Goal: Information Seeking & Learning: Learn about a topic

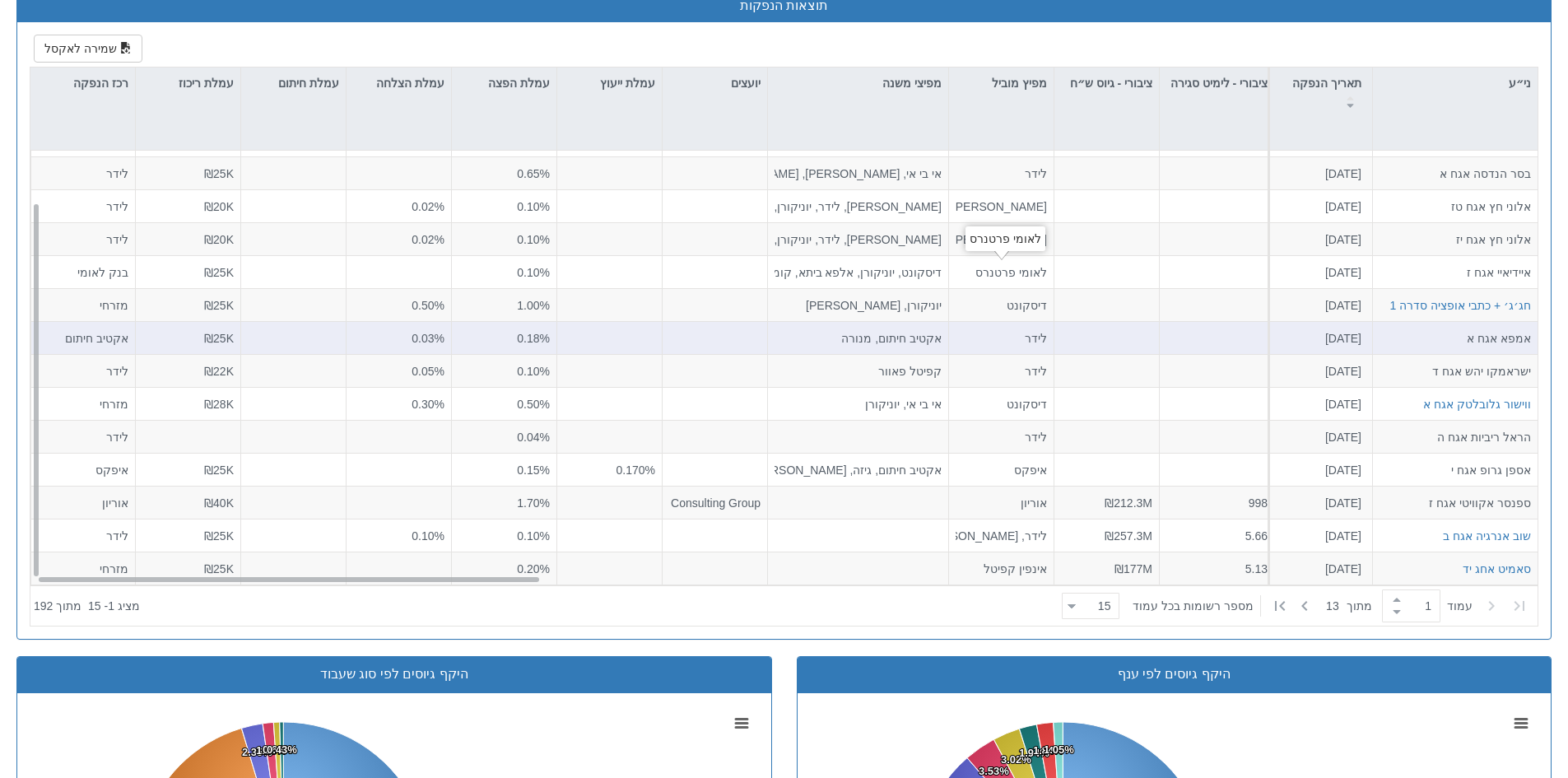
scroll to position [741, 0]
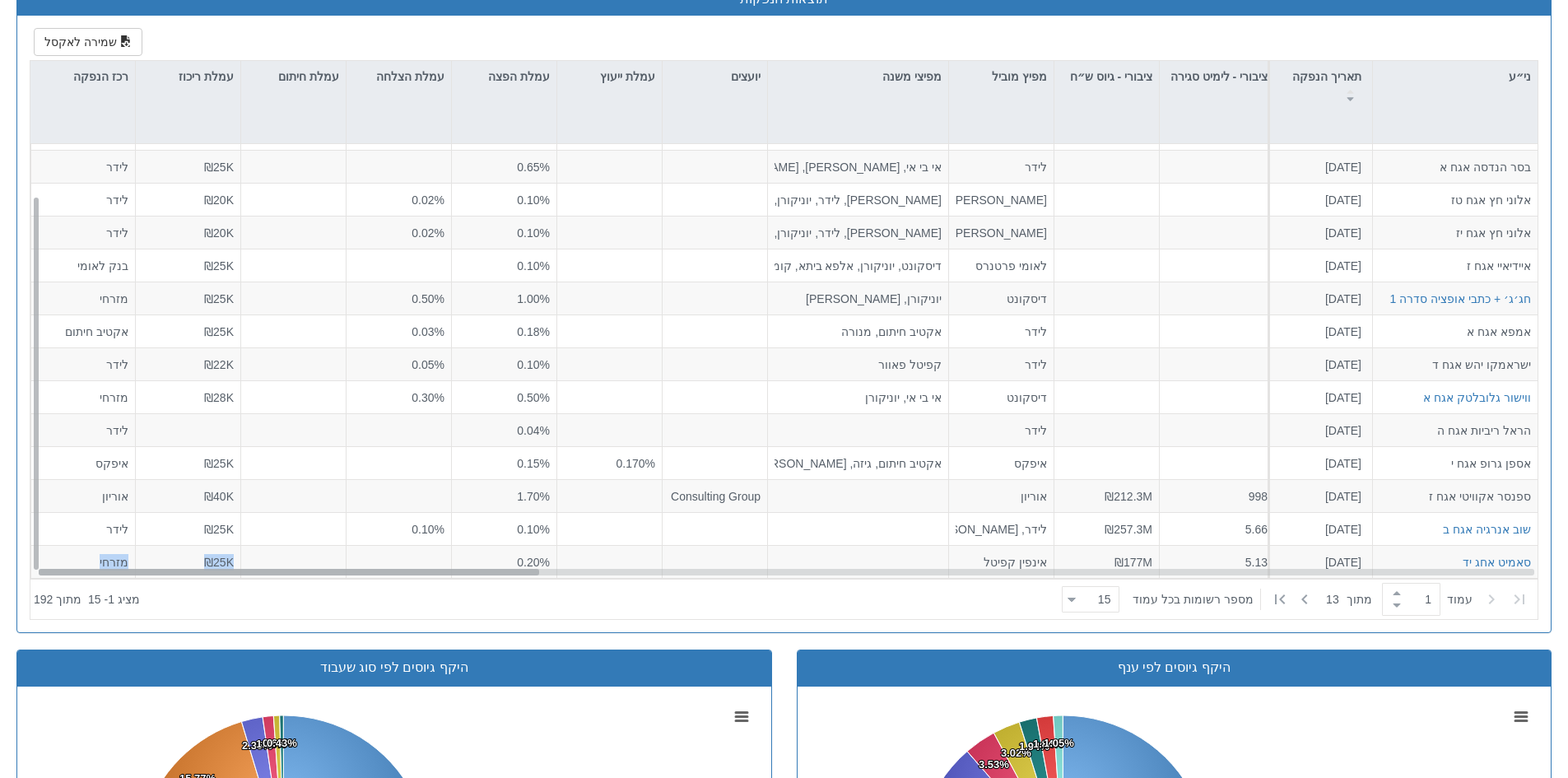
drag, startPoint x: 511, startPoint y: 575, endPoint x: 838, endPoint y: 571, distance: 327.0
click at [868, 574] on div "חלל תקשורת אגח כ [DATE] הזמנות זוכות > אגח - סדרה חדשה הצעה אחידה - ריבית דוח ה…" at bounding box center [784, 361] width 1508 height 435
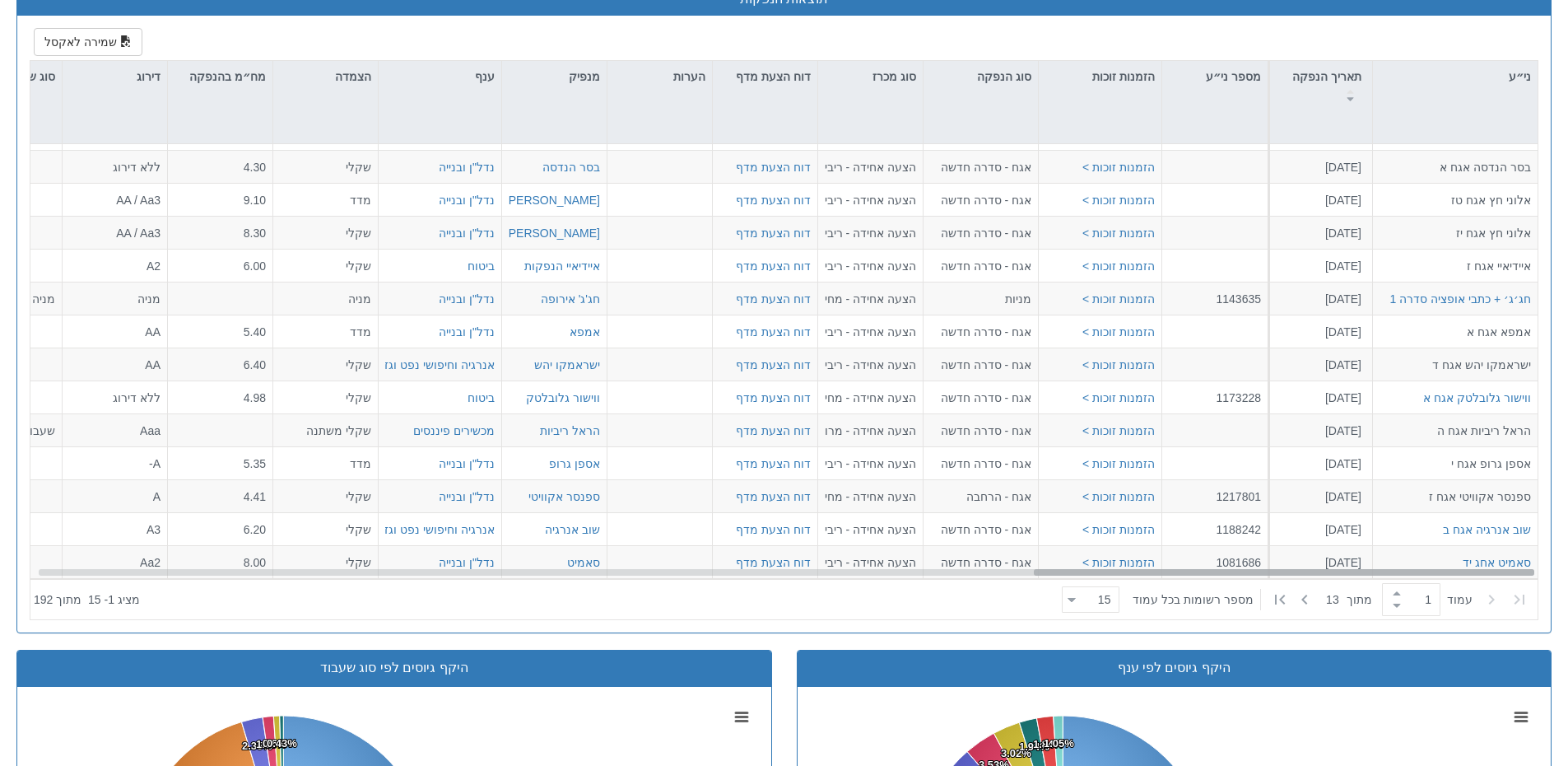
drag, startPoint x: 503, startPoint y: 570, endPoint x: 1557, endPoint y: 582, distance: 1054.1
click at [1557, 582] on div "אג״ח ומניות הנסחרים בישראל מניות, אג״ח ממשלתי, אג״ח קונצרני, אג״ח להמרה, יחידות…" at bounding box center [784, 392] width 1560 height 2147
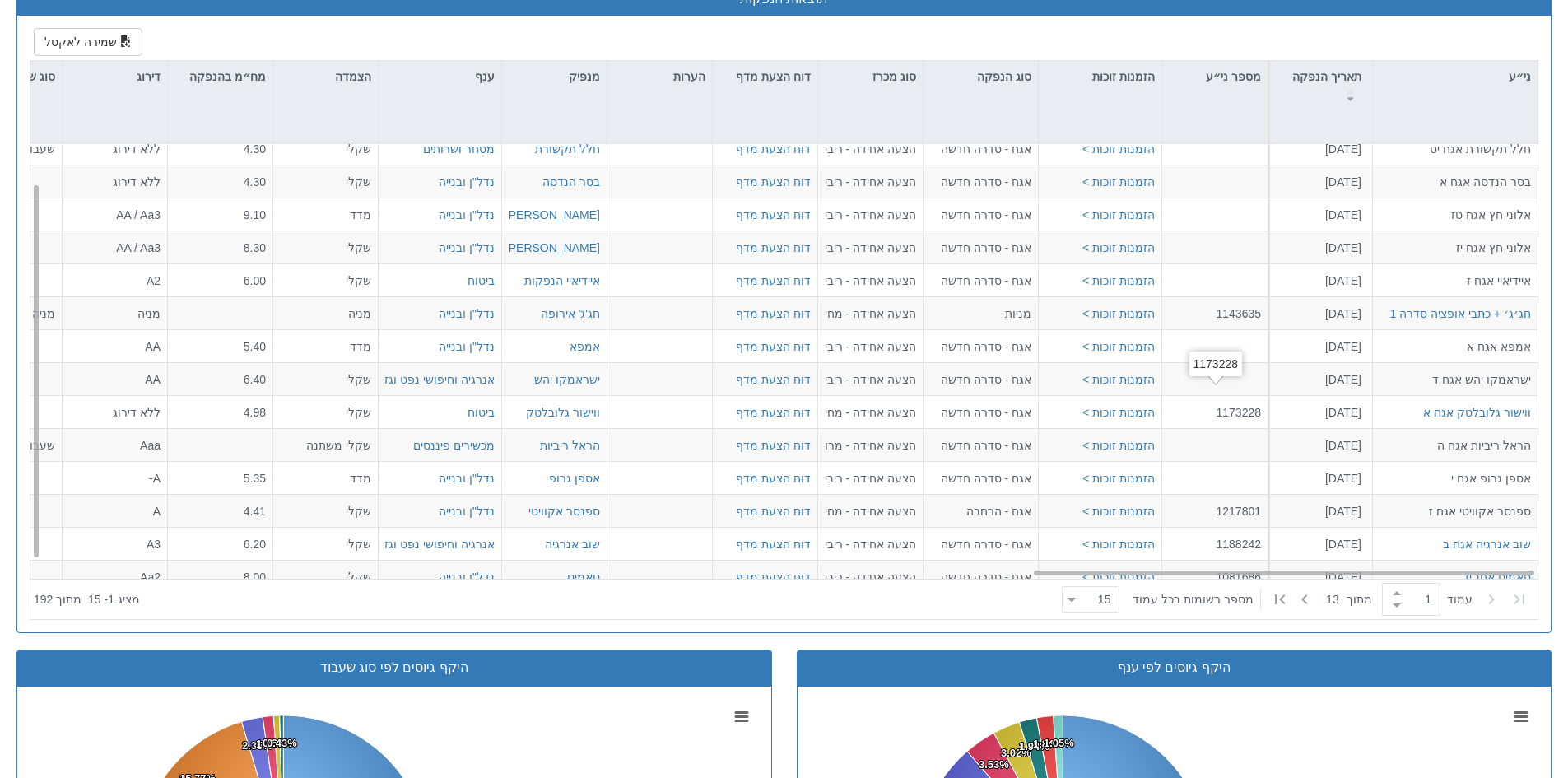
scroll to position [0, 3000]
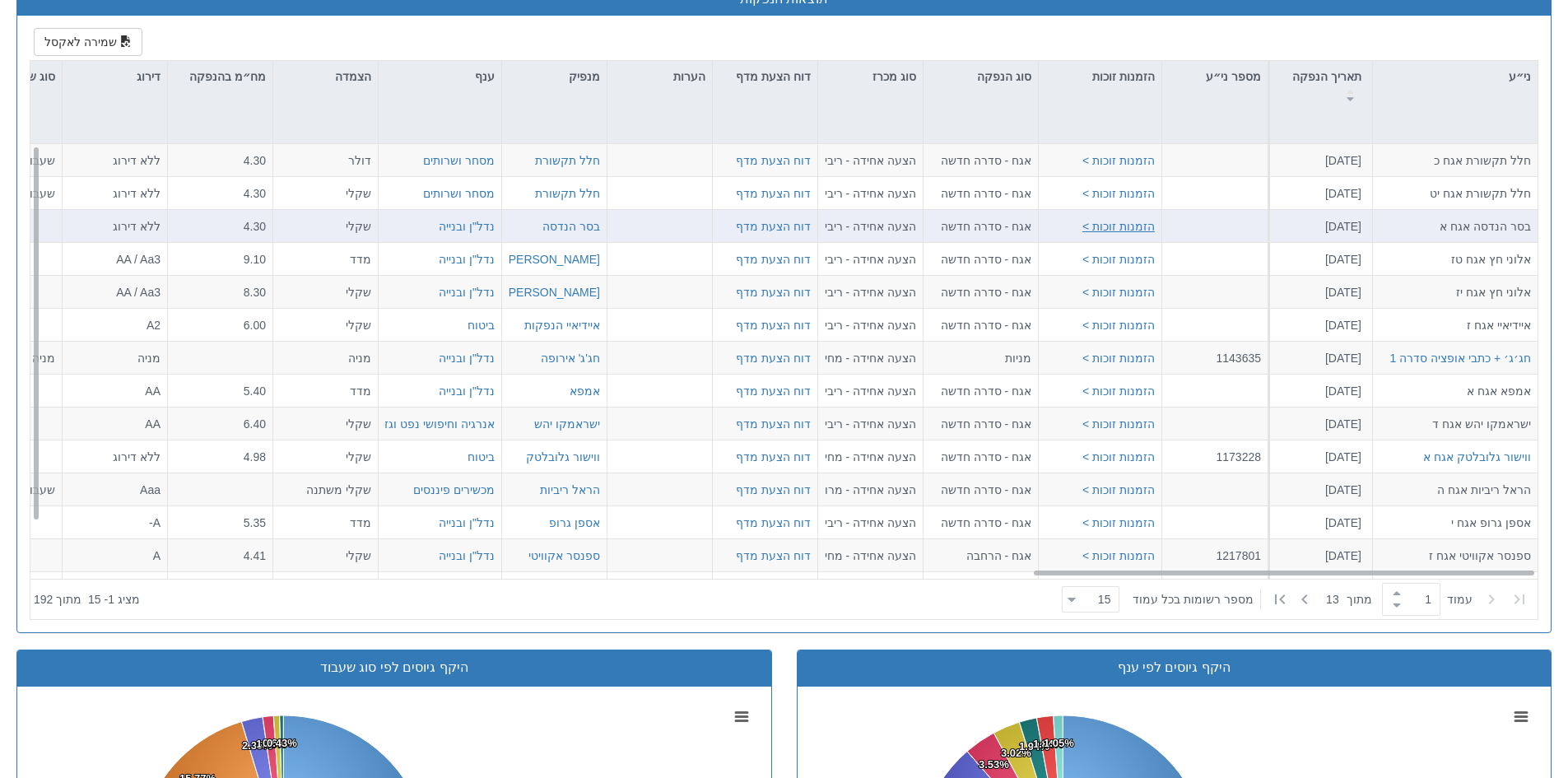
click at [1115, 229] on button "הזמנות זוכות >" at bounding box center [1119, 226] width 73 height 17
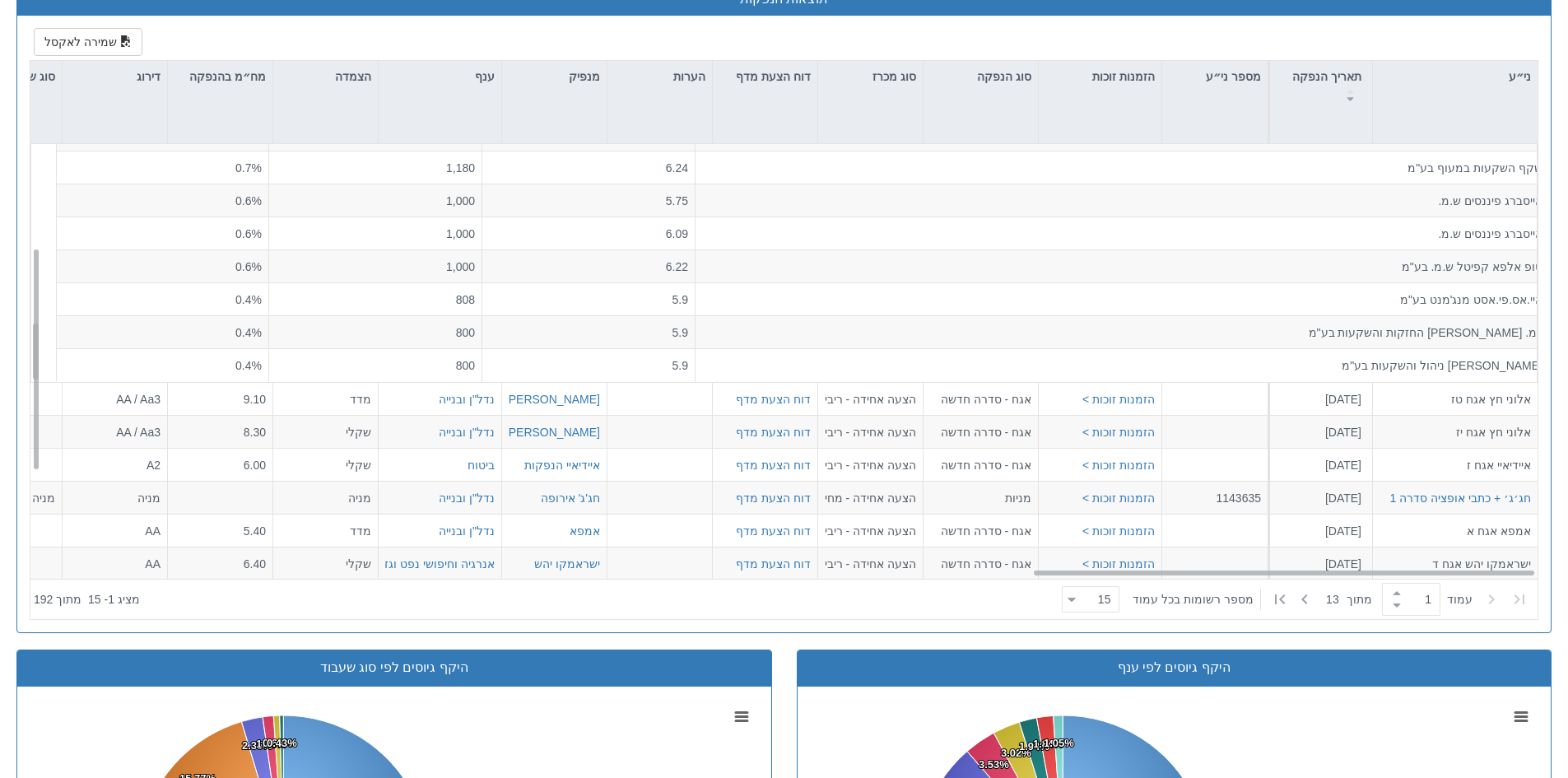
scroll to position [253, 3000]
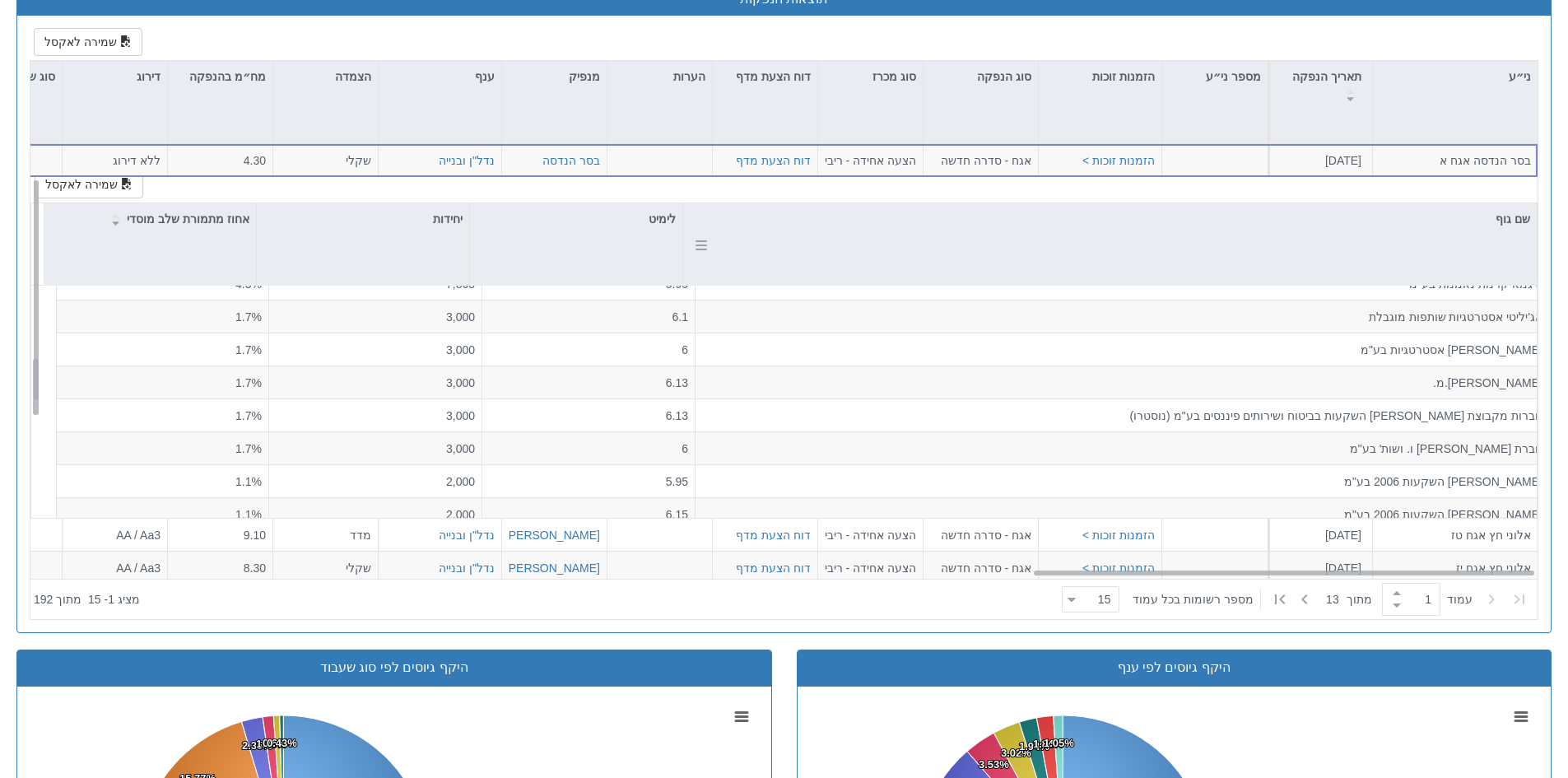
scroll to position [0, 0]
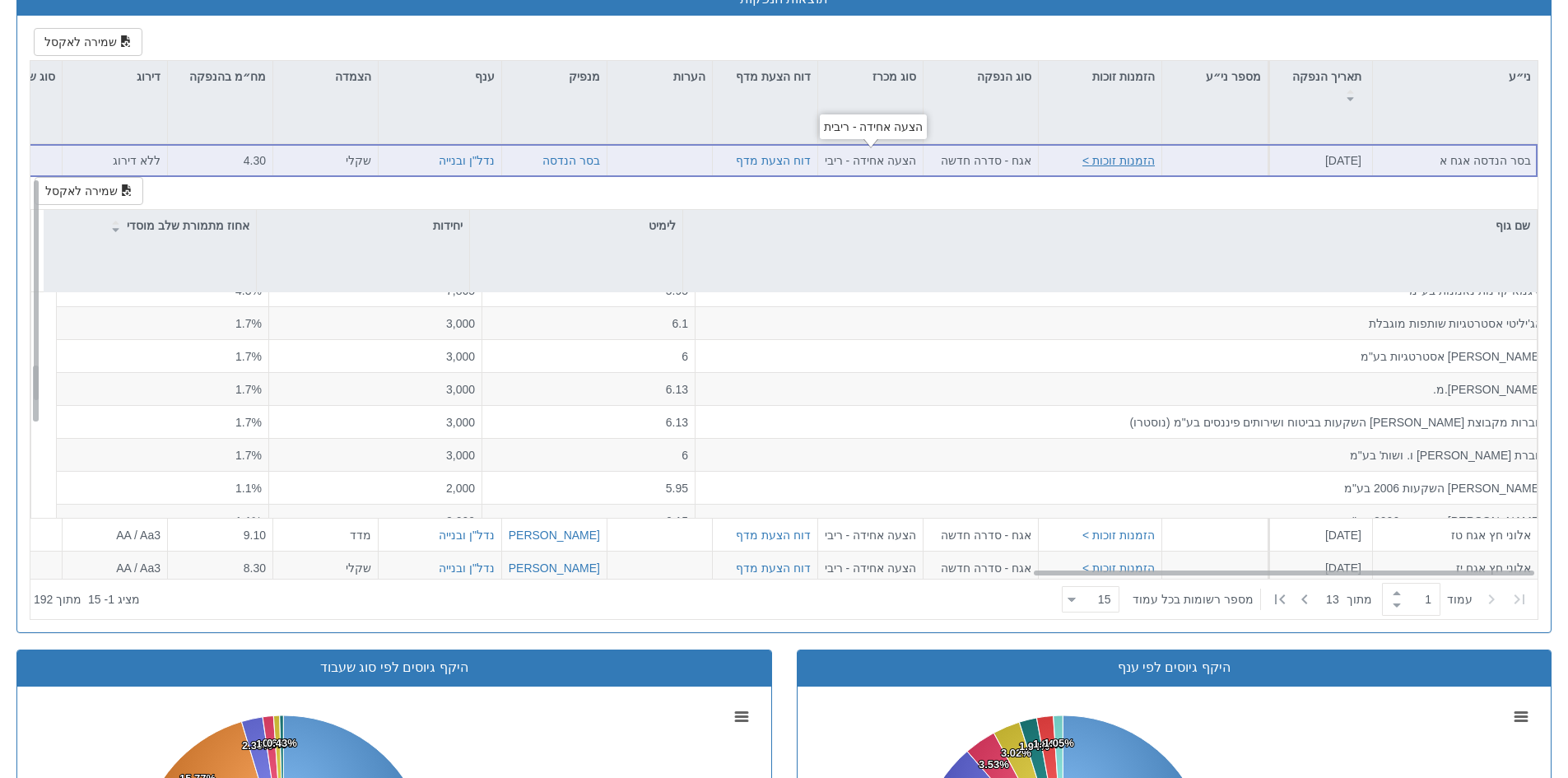
click at [1148, 160] on button "הזמנות זוכות >" at bounding box center [1119, 160] width 73 height 17
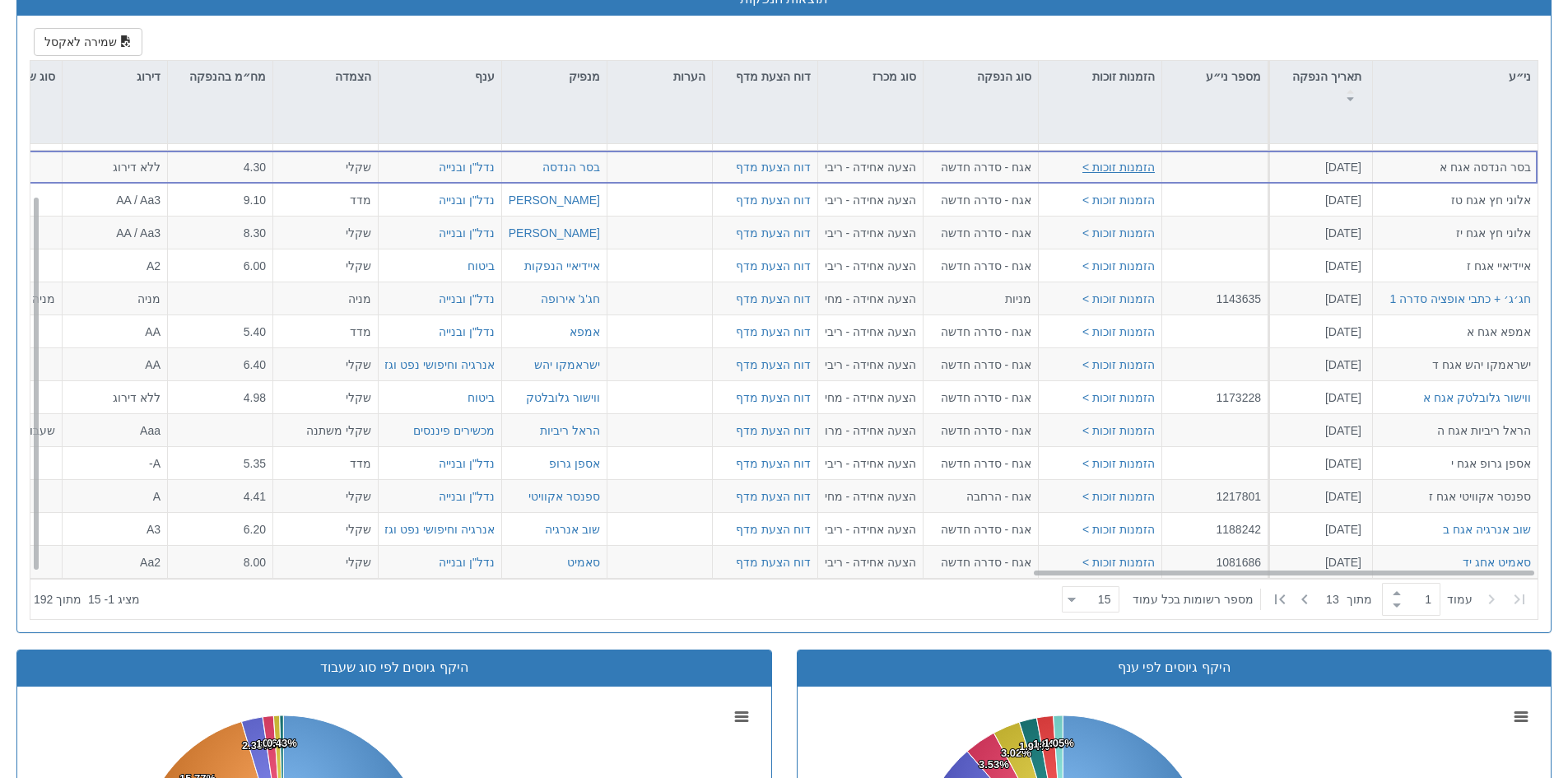
scroll to position [60, 3000]
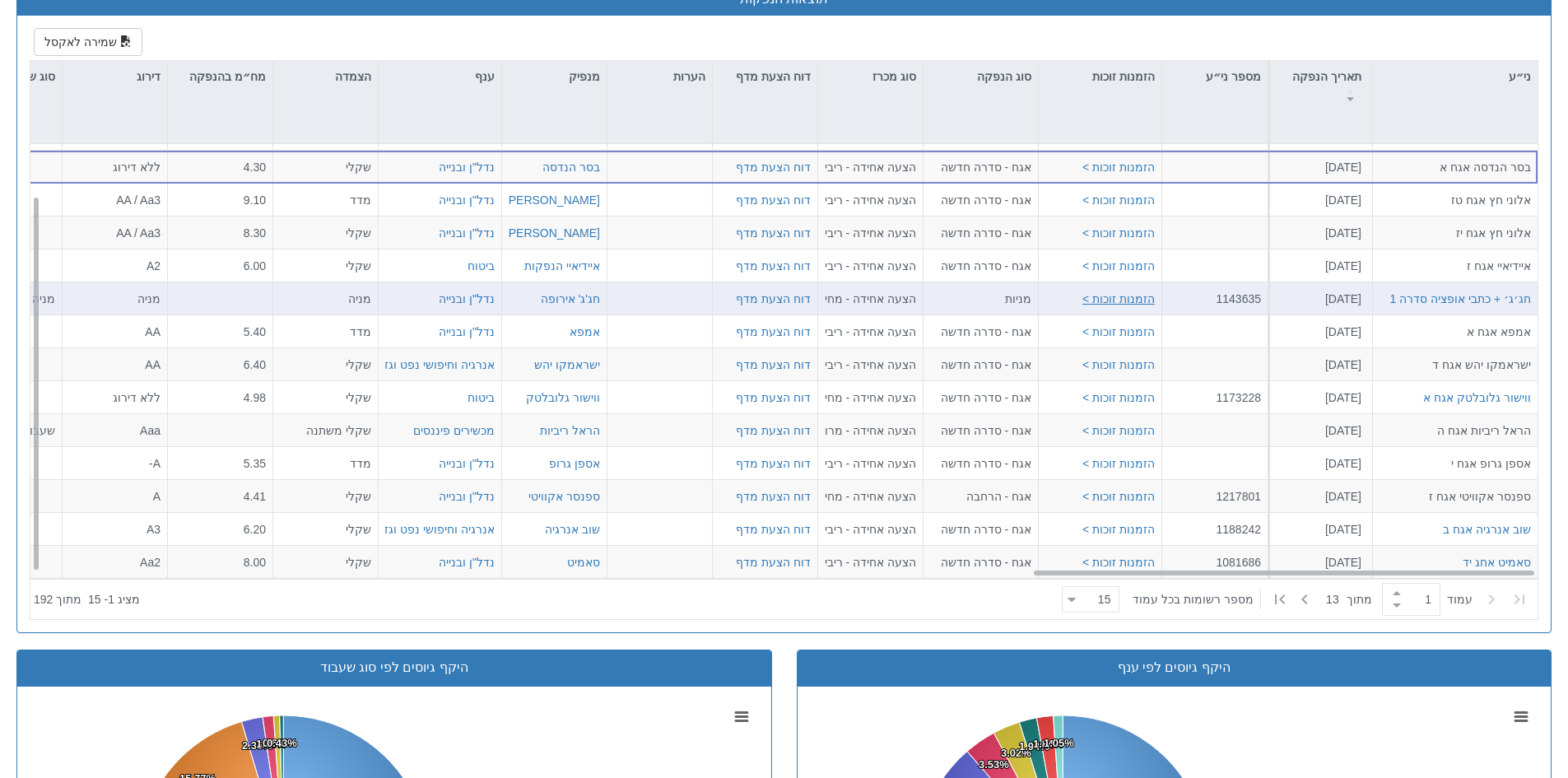
click at [1137, 299] on button "הזמנות זוכות >" at bounding box center [1119, 298] width 73 height 17
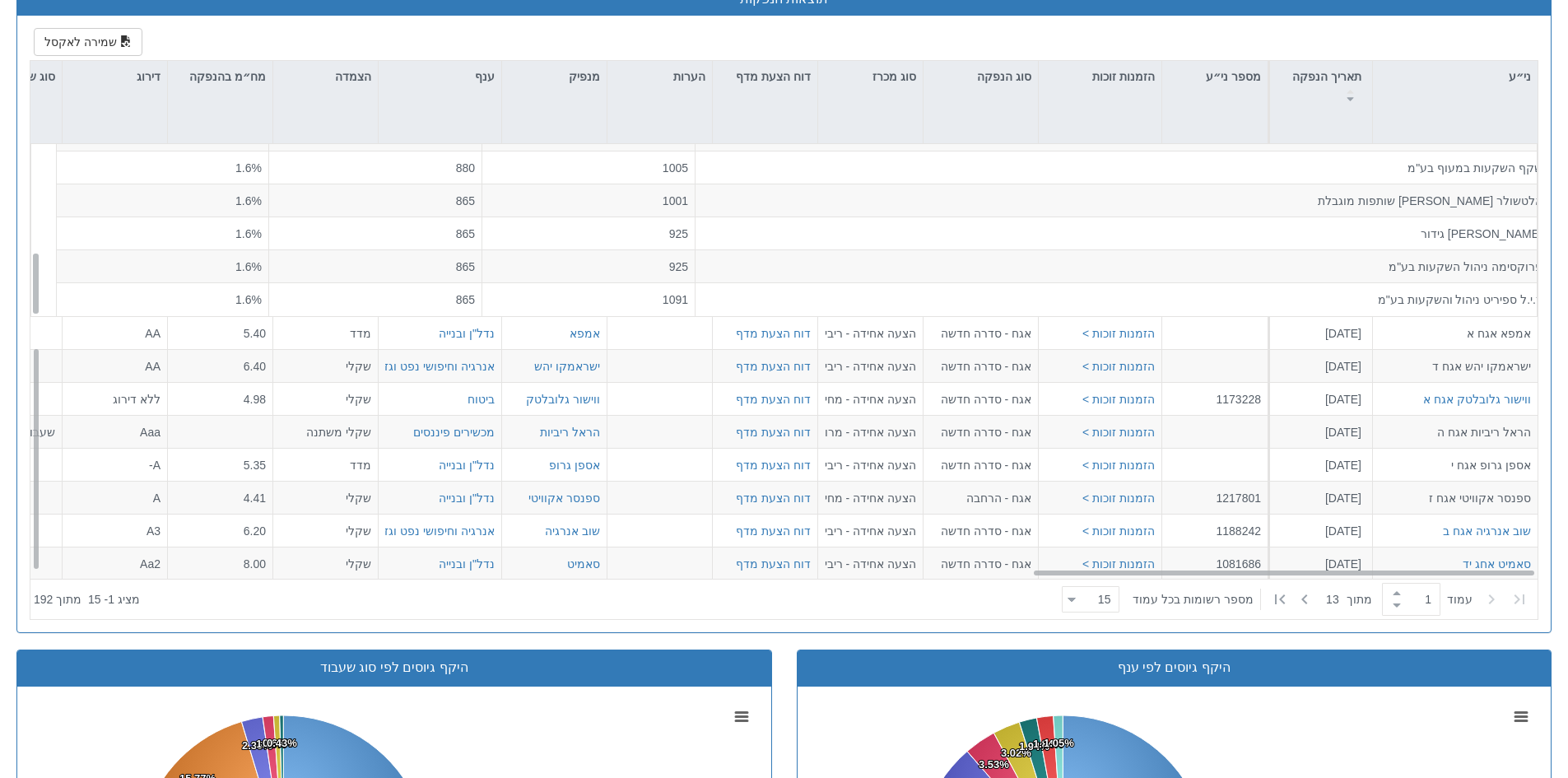
scroll to position [401, 3000]
